Goal: Transaction & Acquisition: Book appointment/travel/reservation

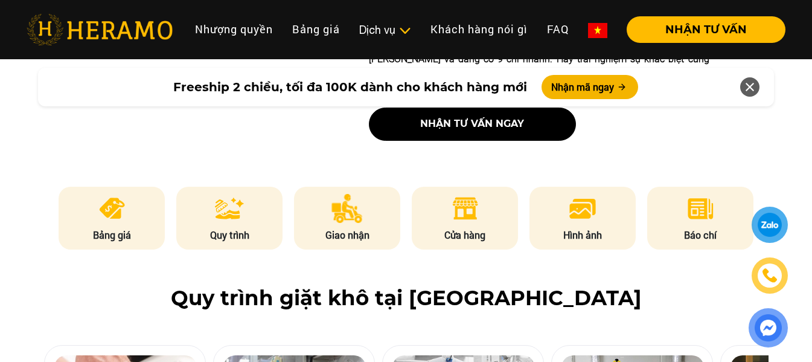
scroll to position [604, 0]
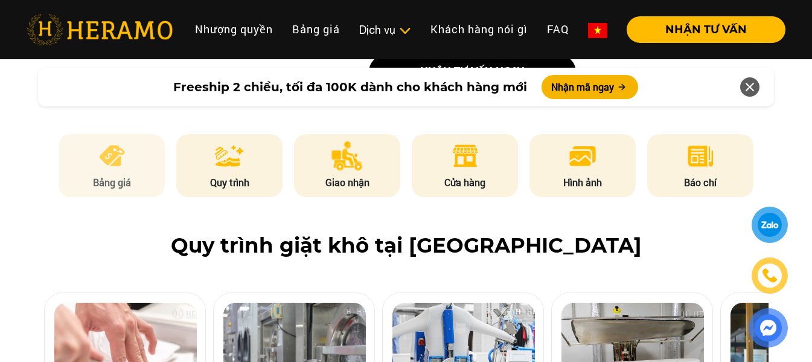
click at [114, 141] on img at bounding box center [112, 155] width 30 height 29
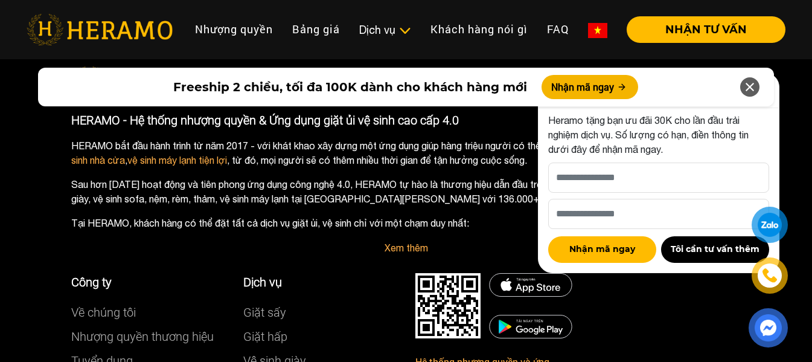
scroll to position [7112, 0]
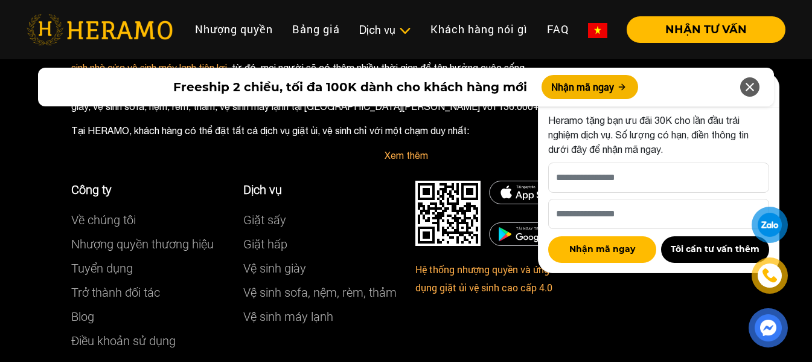
click at [751, 87] on icon at bounding box center [749, 87] width 14 height 22
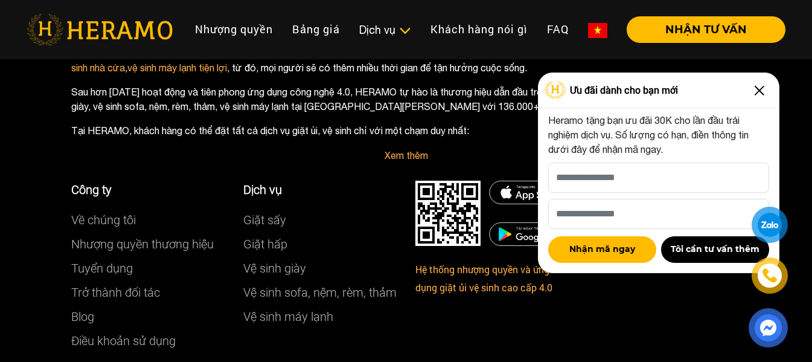
click at [337, 285] on link "Vệ sinh sofa, nệm, rèm, thảm" at bounding box center [319, 292] width 153 height 14
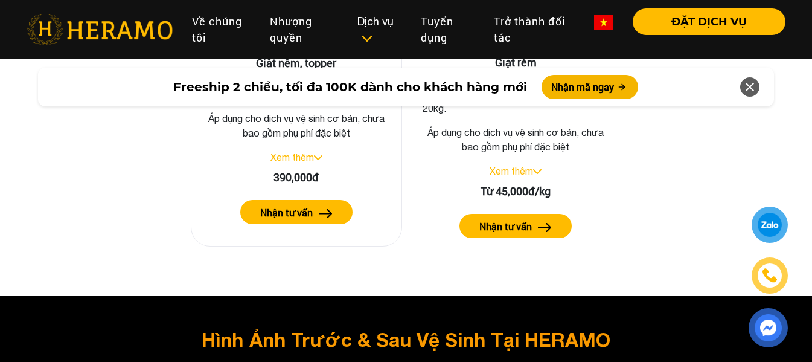
scroll to position [2053, 0]
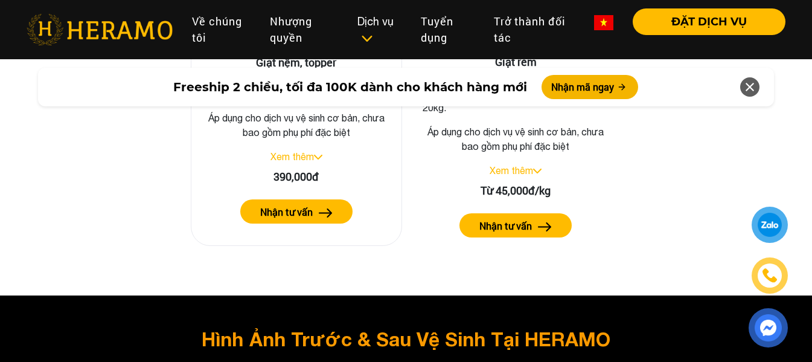
click at [298, 205] on label "Nhận tư vấn" at bounding box center [286, 212] width 53 height 14
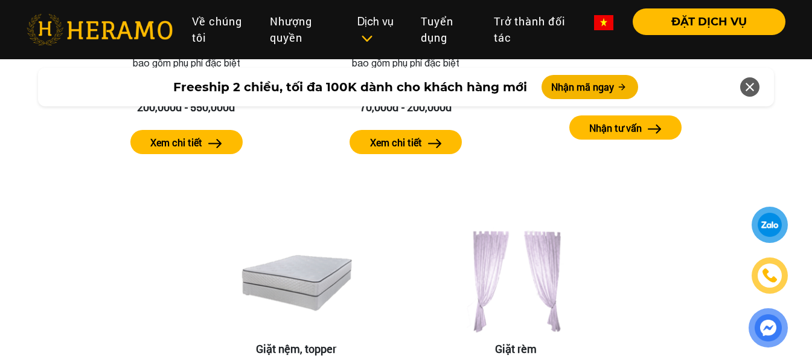
scroll to position [1570, 0]
